Goal: Find specific page/section

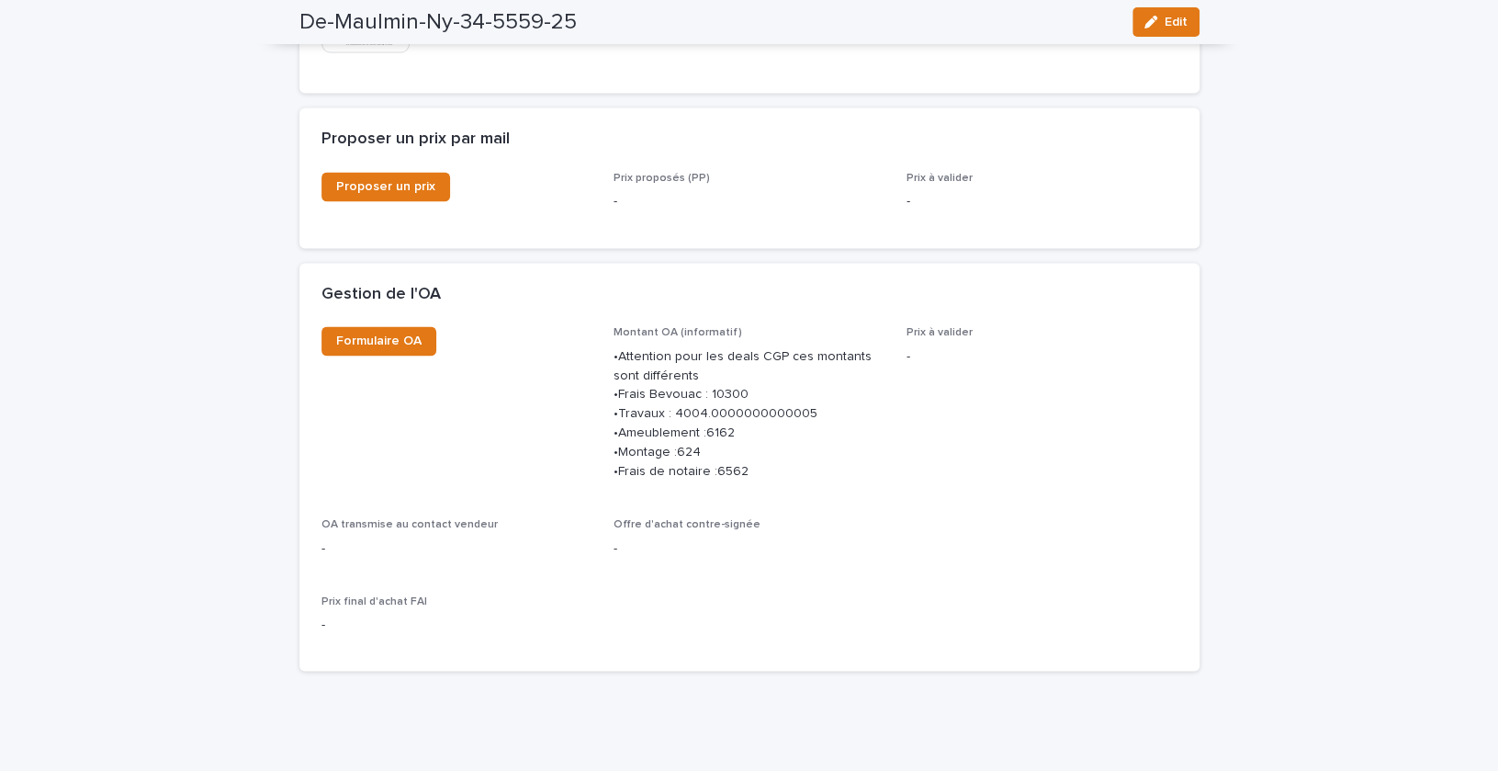
scroll to position [1793, 0]
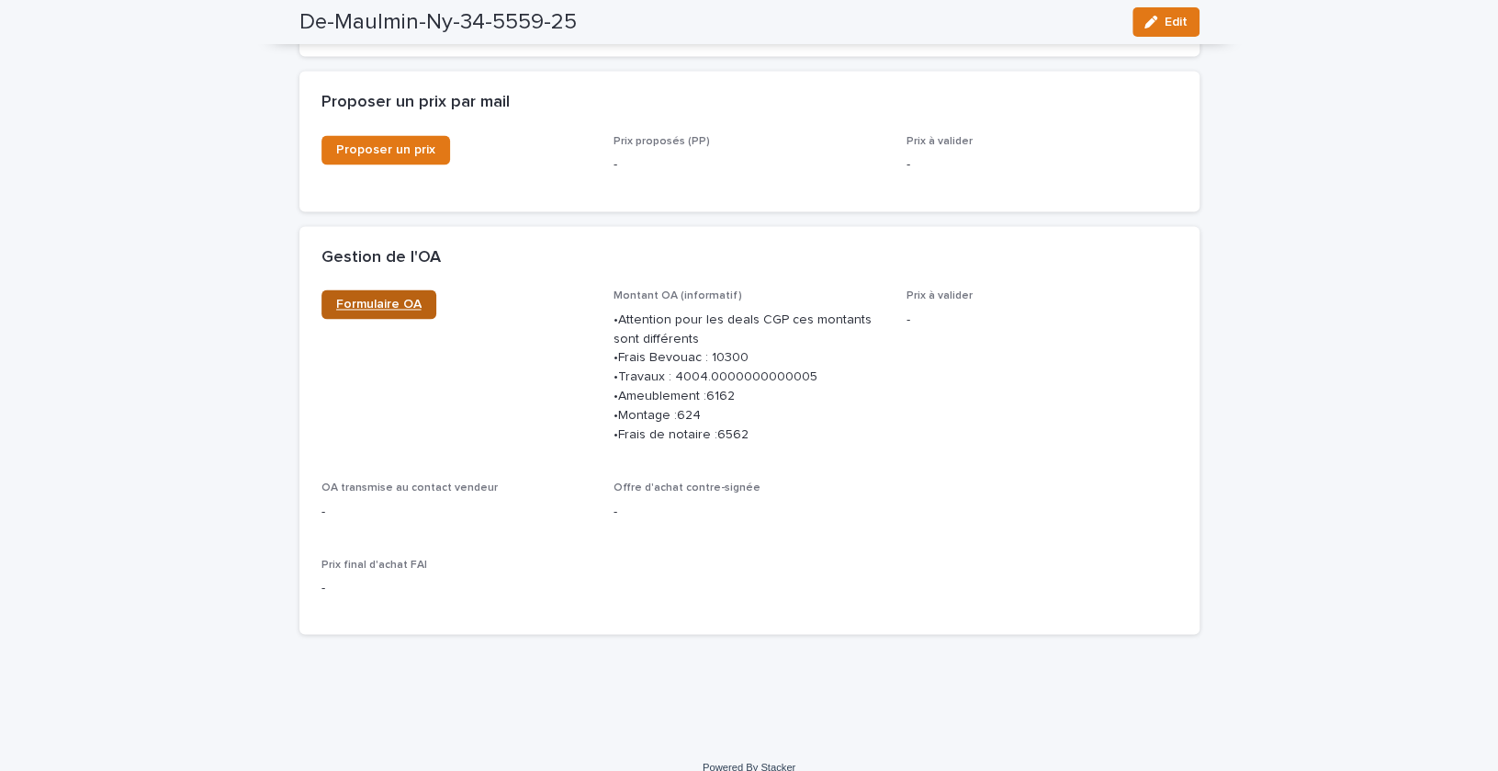
click at [378, 311] on span "Formulaire OA" at bounding box center [378, 304] width 85 height 13
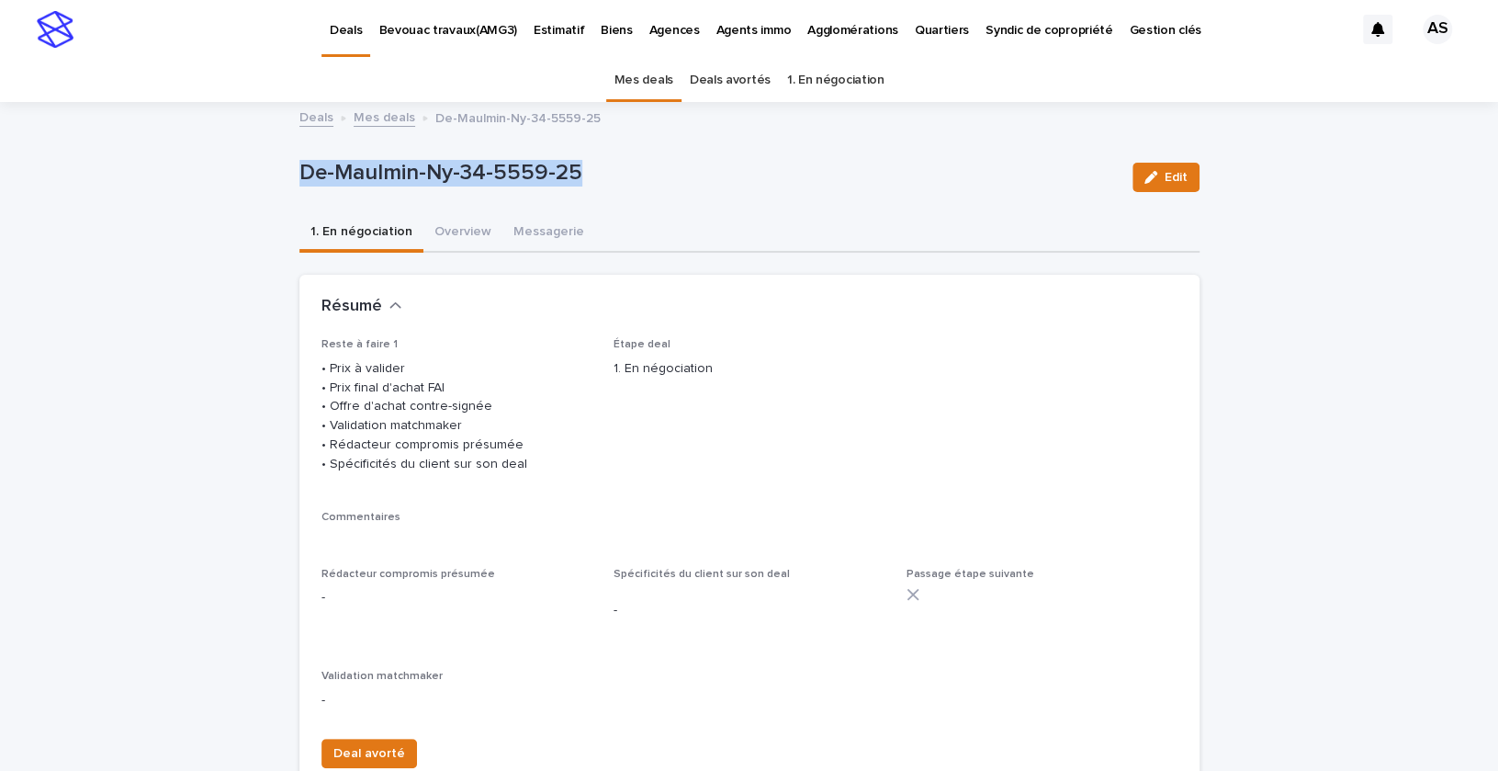
scroll to position [133, 0]
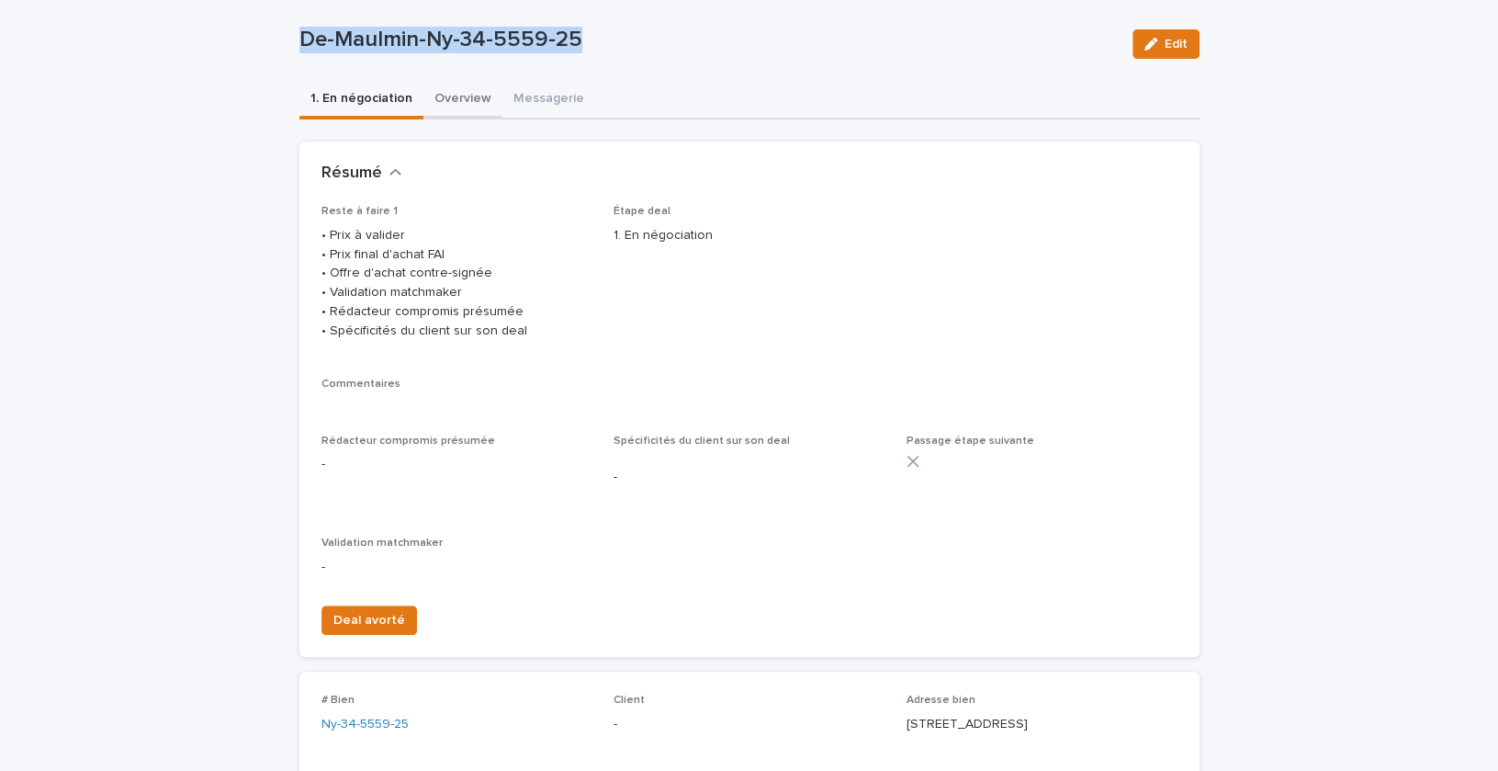
click at [447, 105] on button "Overview" at bounding box center [463, 100] width 79 height 39
click at [358, 100] on button "1. En négociation" at bounding box center [361, 100] width 124 height 39
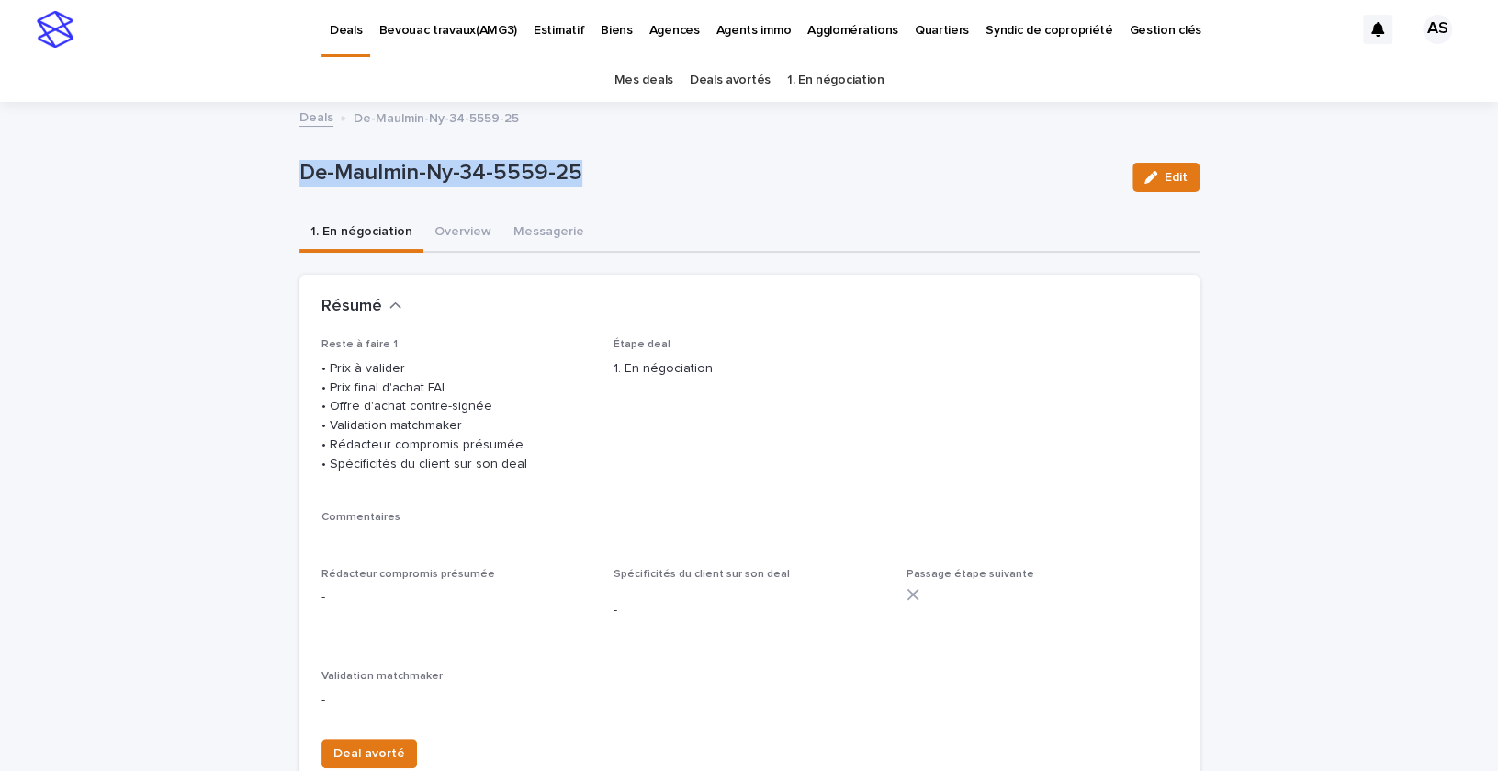
click at [649, 65] on link "Mes deals" at bounding box center [644, 80] width 59 height 43
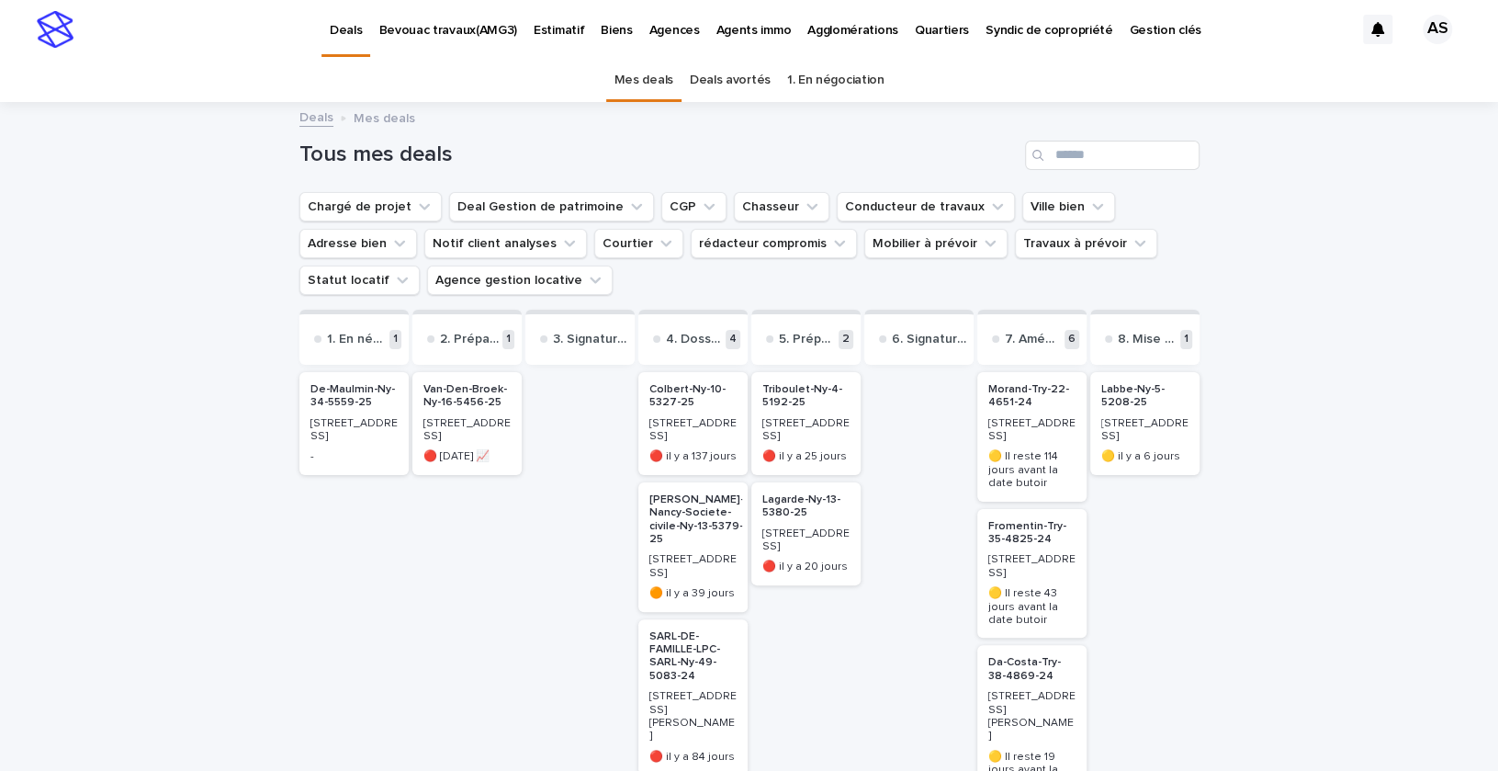
click at [324, 429] on p "[STREET_ADDRESS]" at bounding box center [354, 430] width 87 height 27
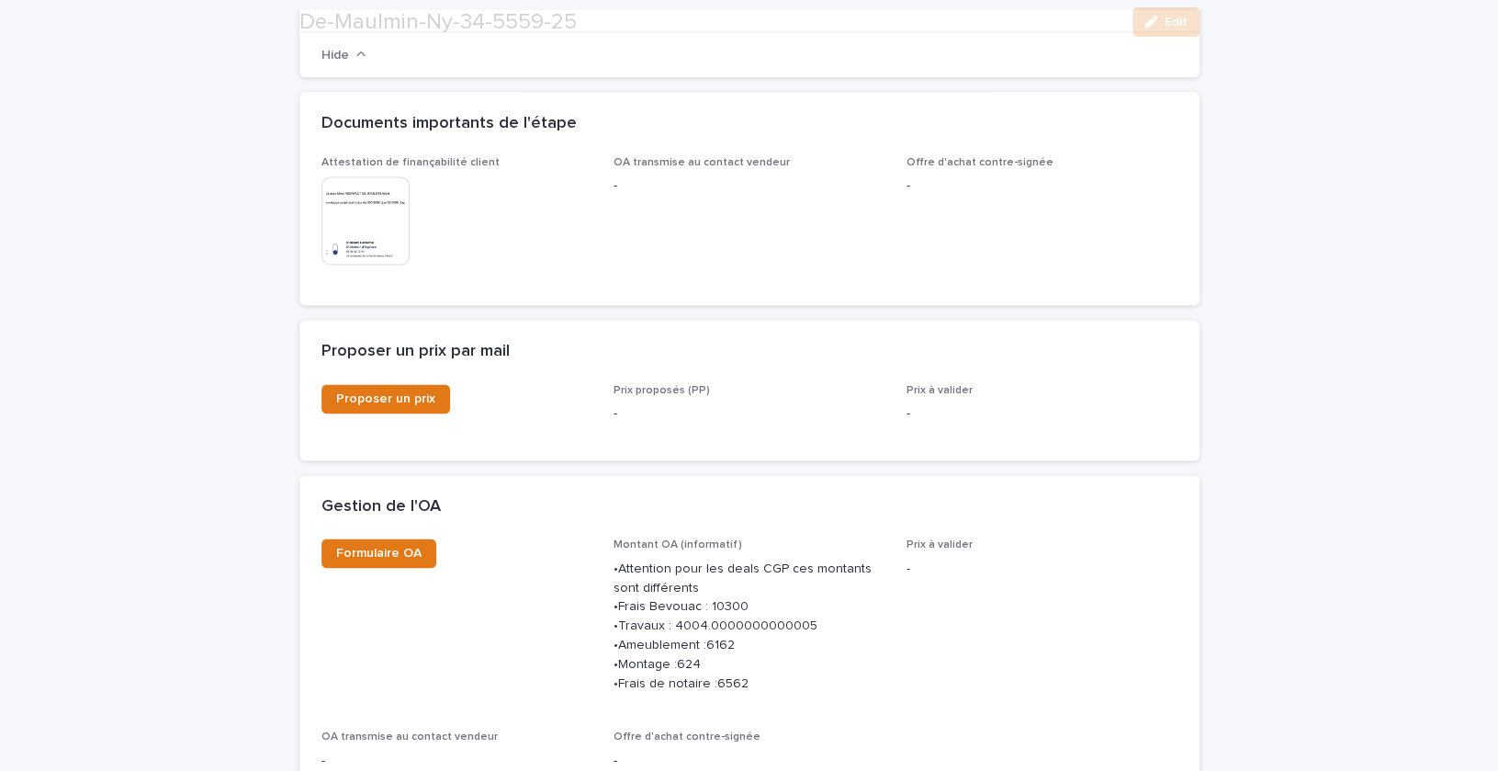
scroll to position [1853, 0]
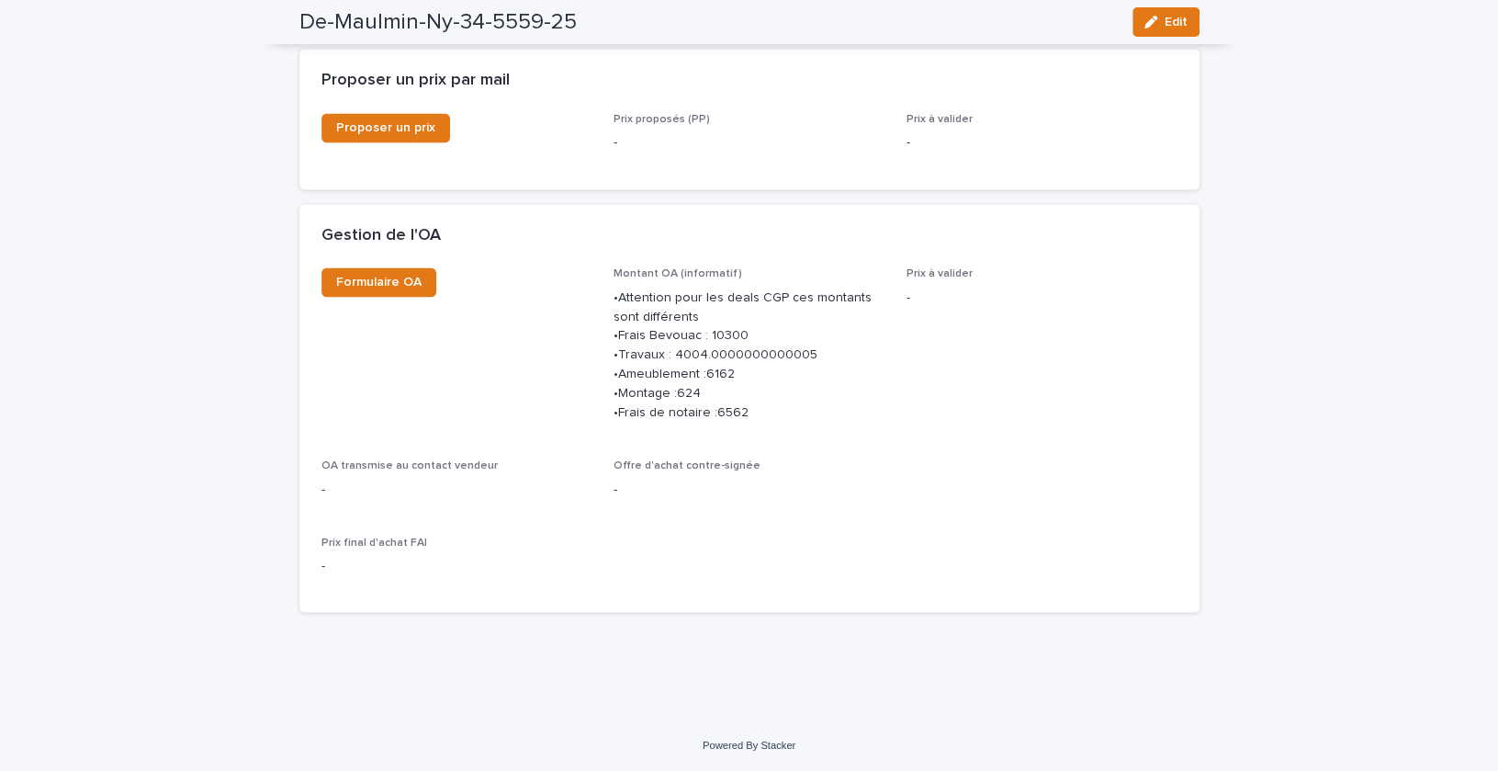
scroll to position [1826, 0]
click at [368, 280] on link "Formulaire OA" at bounding box center [379, 281] width 115 height 29
